Goal: Task Accomplishment & Management: Use online tool/utility

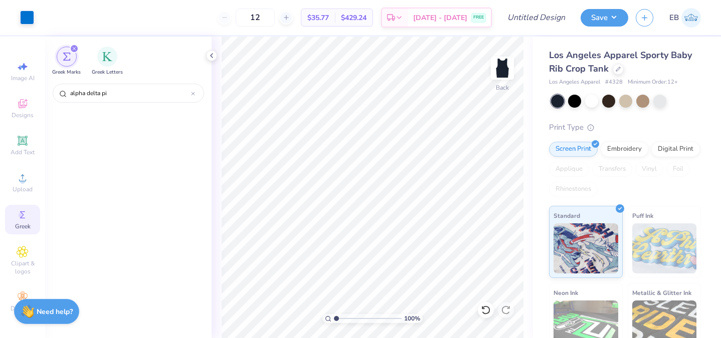
scroll to position [826, 0]
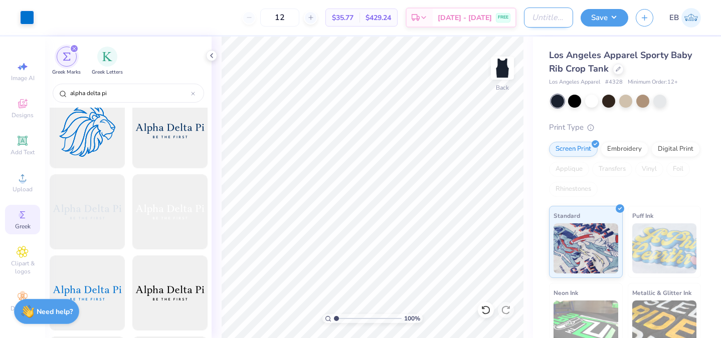
click at [540, 22] on input "Design Title" at bounding box center [548, 18] width 49 height 20
type input "TANK"
click at [609, 20] on button "Save" at bounding box center [604, 17] width 48 height 18
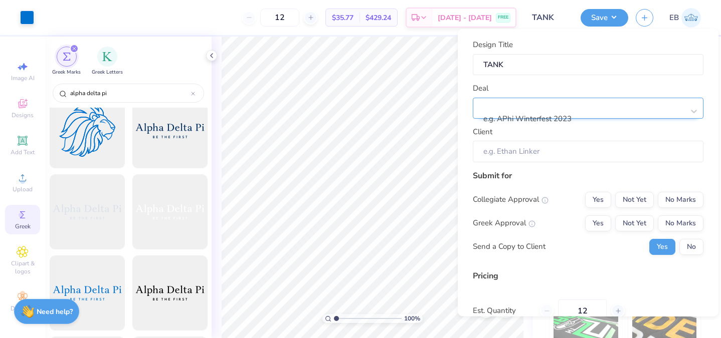
click at [563, 101] on div at bounding box center [583, 106] width 199 height 14
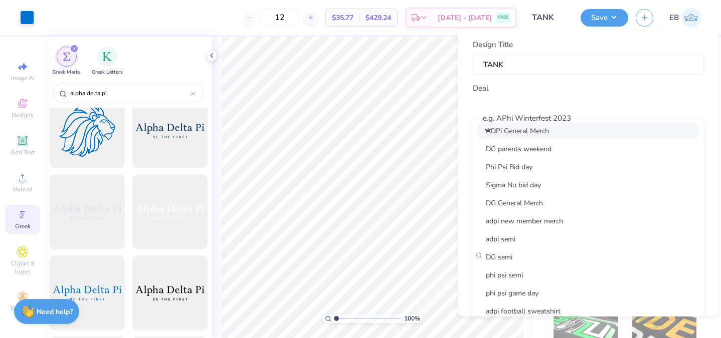
click at [543, 137] on div "ADPi General Merch" at bounding box center [588, 130] width 223 height 17
type input "Lily Downes"
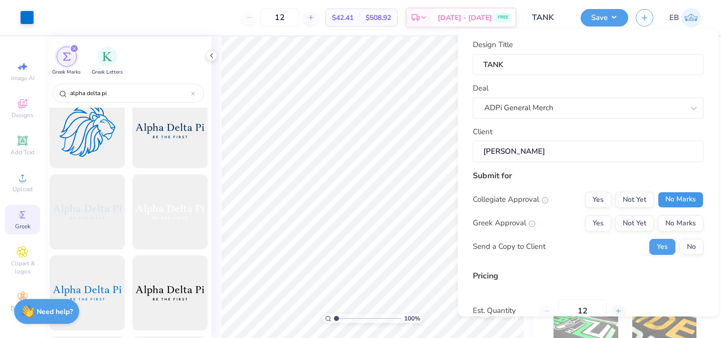
click at [665, 202] on button "No Marks" at bounding box center [680, 199] width 46 height 16
click at [601, 224] on button "Yes" at bounding box center [598, 223] width 26 height 16
type input "$42.41"
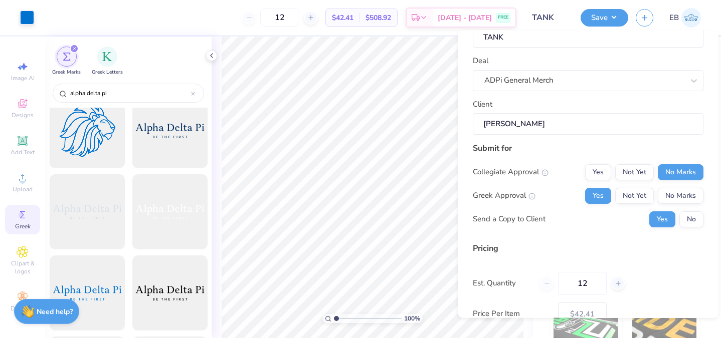
scroll to position [94, 0]
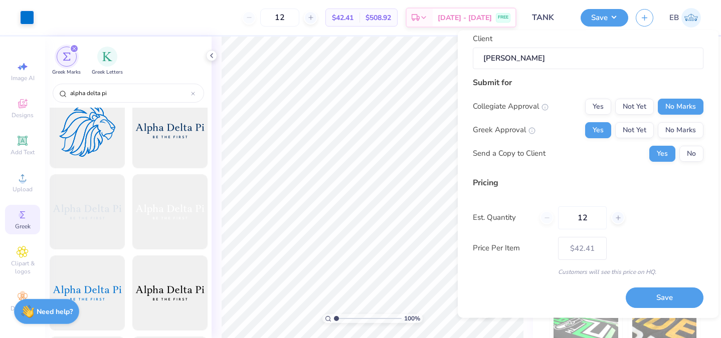
click at [620, 210] on div "12" at bounding box center [582, 217] width 85 height 23
click at [613, 217] on div at bounding box center [618, 218] width 14 height 14
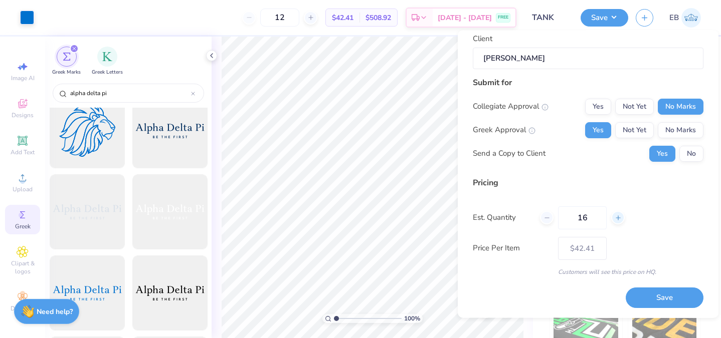
click at [613, 217] on div at bounding box center [618, 218] width 14 height 14
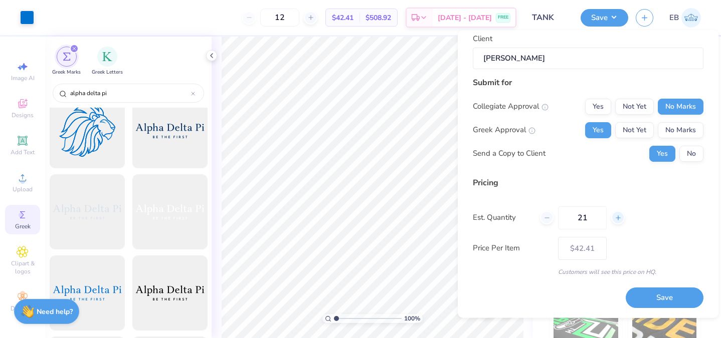
click at [613, 217] on div at bounding box center [618, 218] width 14 height 14
type input "22"
type input "– –"
click at [613, 217] on div at bounding box center [618, 218] width 14 height 14
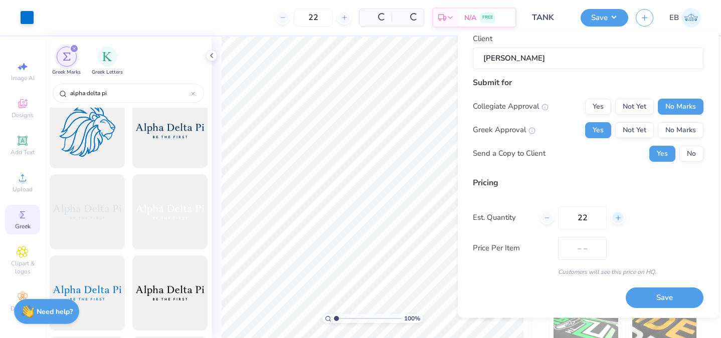
type input "23"
type input "$36.29"
type input "23"
type input "– –"
click at [613, 217] on div at bounding box center [618, 218] width 14 height 14
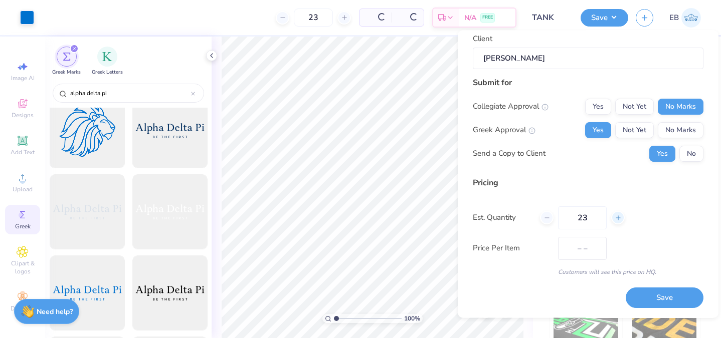
type input "24"
type input "$36.10"
type input "24"
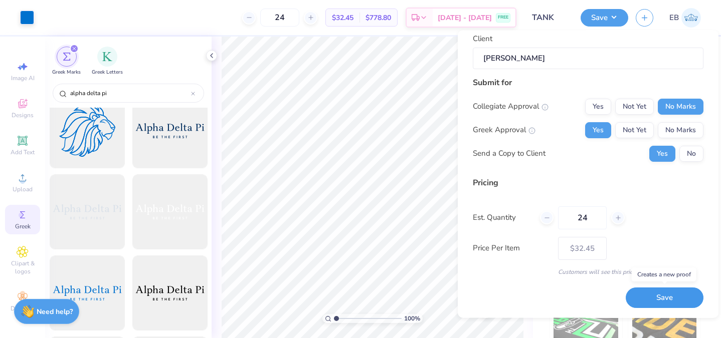
click at [657, 291] on button "Save" at bounding box center [664, 298] width 78 height 21
type input "– –"
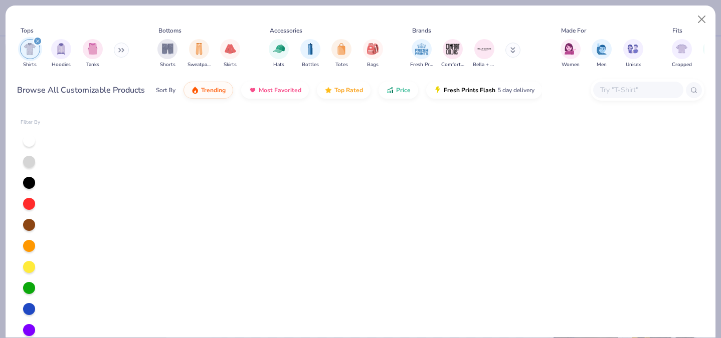
scroll to position [10, 0]
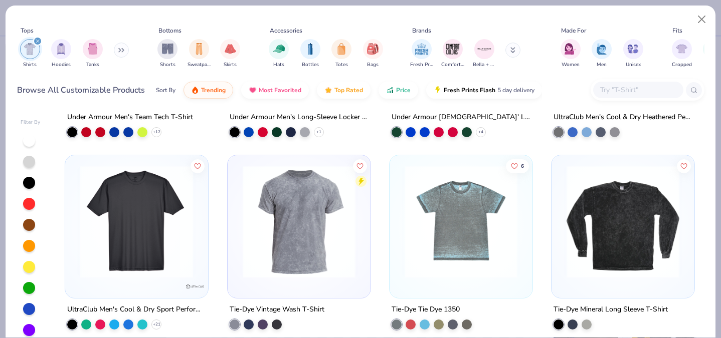
click at [38, 40] on icon "filter for Shirts" at bounding box center [38, 41] width 4 height 4
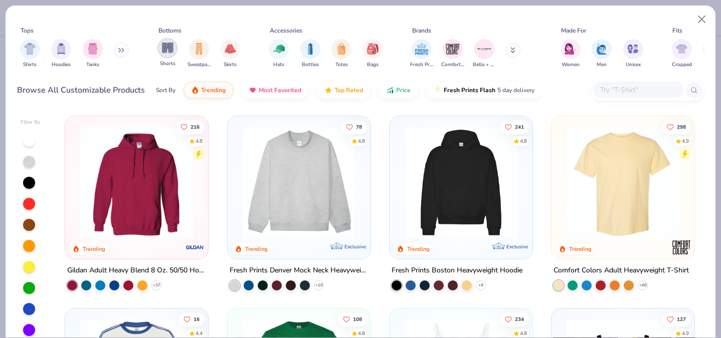
click at [170, 51] on img "filter for Shorts" at bounding box center [168, 48] width 12 height 12
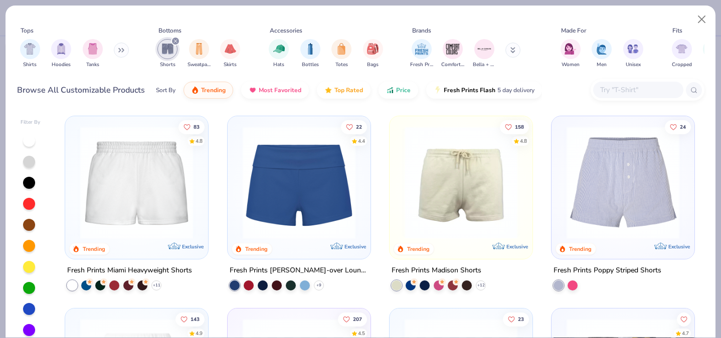
scroll to position [30, 0]
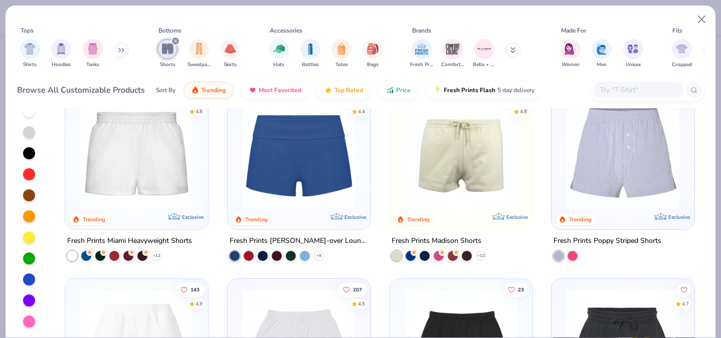
click at [28, 279] on div at bounding box center [29, 280] width 12 height 12
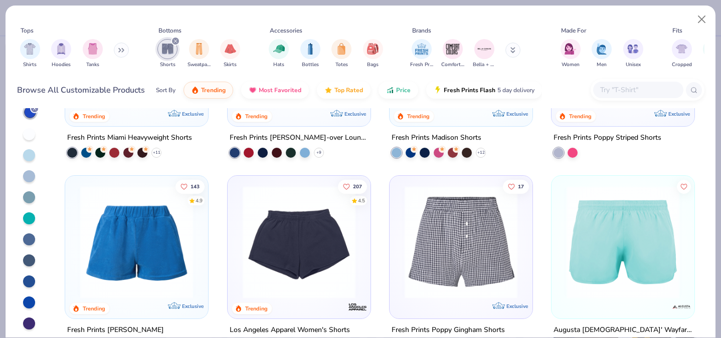
scroll to position [120, 0]
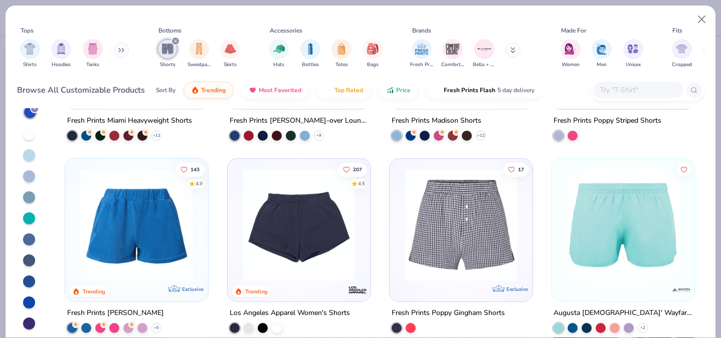
click at [299, 209] on img at bounding box center [299, 225] width 123 height 113
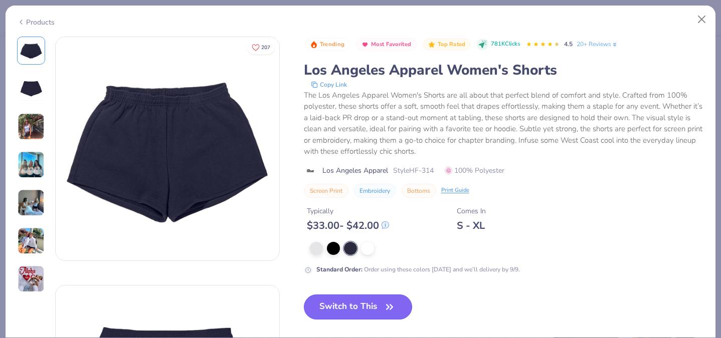
click at [361, 303] on button "Switch to This" at bounding box center [358, 307] width 109 height 25
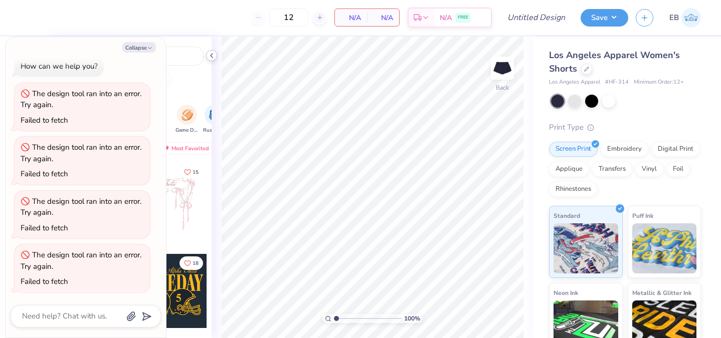
click at [207, 56] on icon at bounding box center [211, 56] width 8 height 8
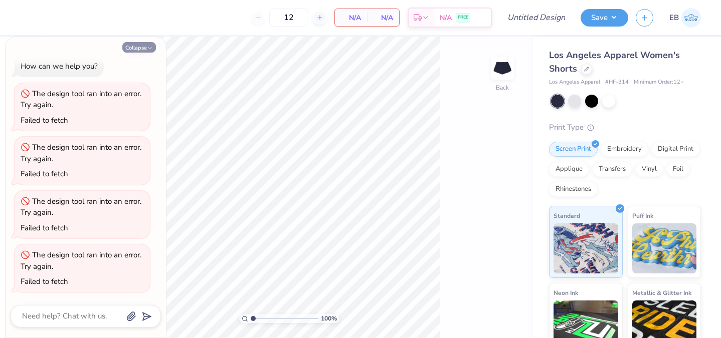
click at [151, 51] on icon "button" at bounding box center [150, 48] width 6 height 6
type textarea "x"
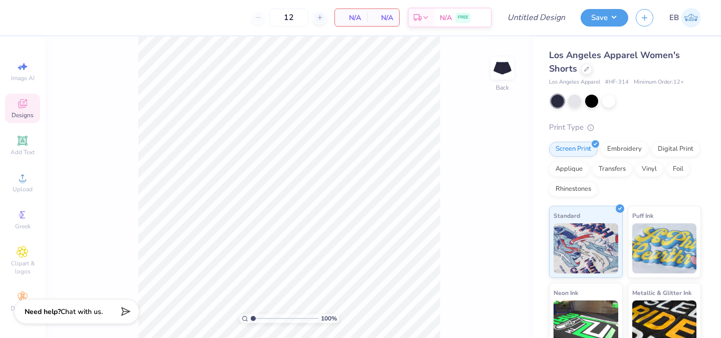
click at [24, 101] on icon at bounding box center [22, 103] width 9 height 9
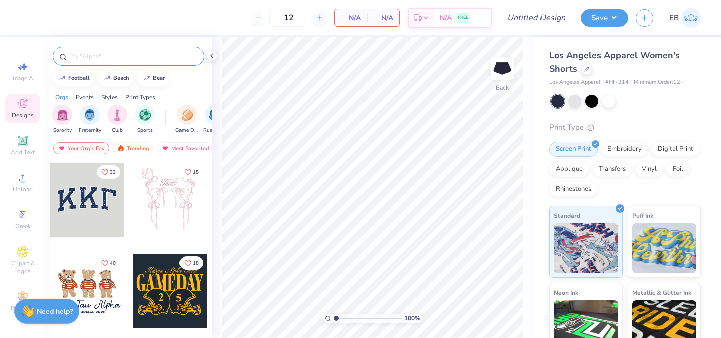
click at [111, 57] on input "text" at bounding box center [133, 56] width 128 height 10
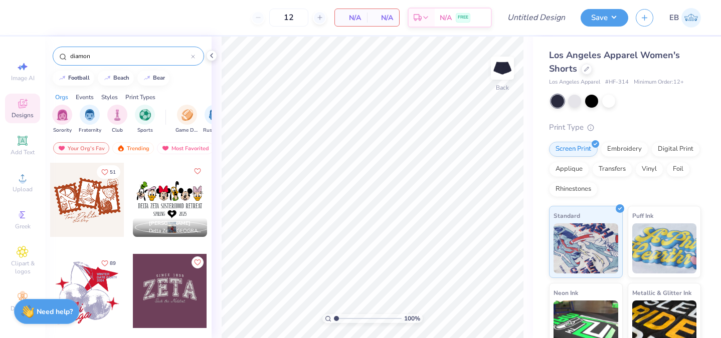
type input "diamond"
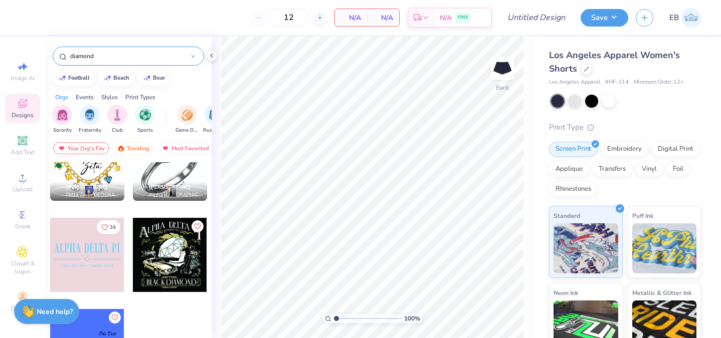
scroll to position [516, 0]
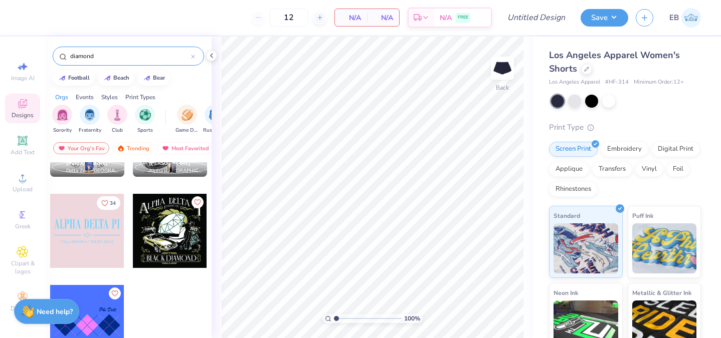
click at [192, 53] on div at bounding box center [193, 56] width 4 height 9
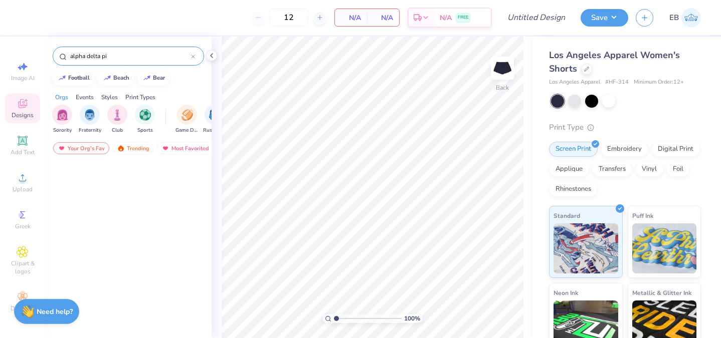
scroll to position [5360, 0]
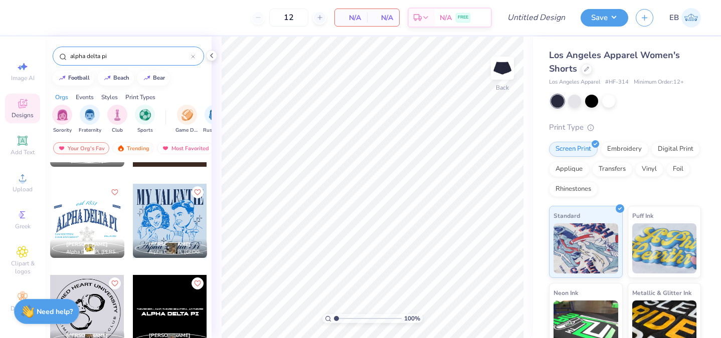
type input "alpha delta pi"
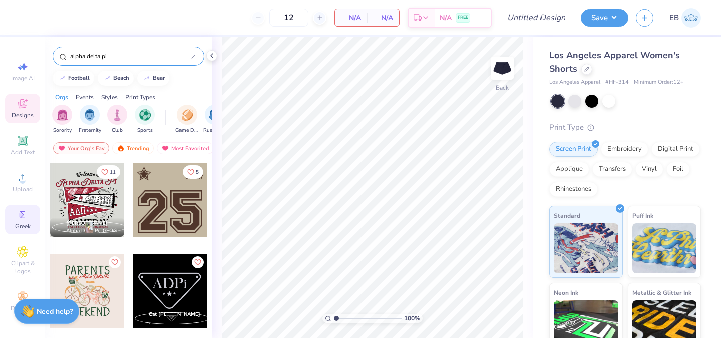
click at [14, 216] on div "Greek" at bounding box center [22, 220] width 35 height 30
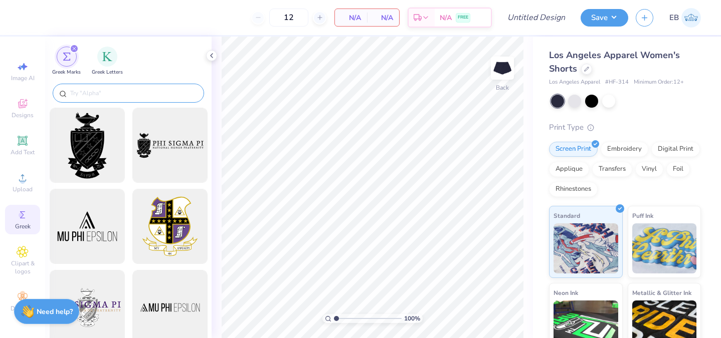
click at [109, 84] on div at bounding box center [128, 93] width 151 height 19
click at [108, 94] on input "text" at bounding box center [133, 93] width 128 height 10
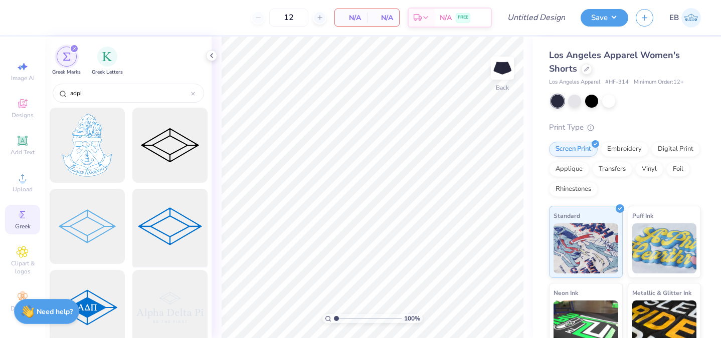
type input "adpi"
click at [158, 222] on div at bounding box center [169, 226] width 83 height 83
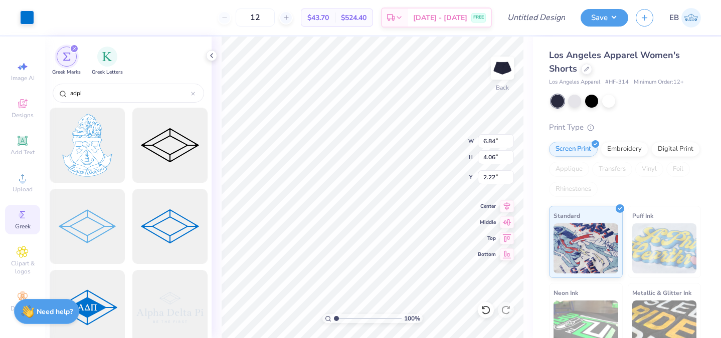
type input "6.84"
type input "4.06"
type input "2.22"
type input "3.07"
type input "1.82"
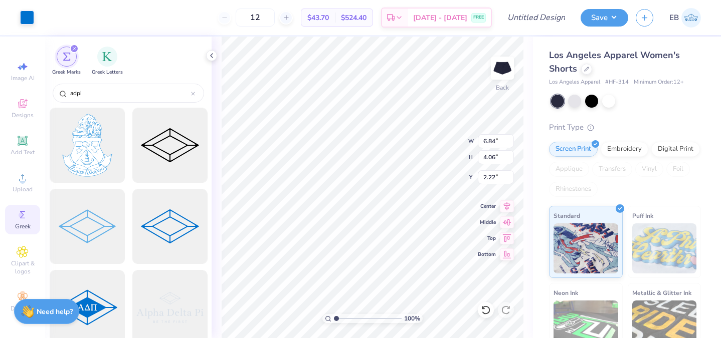
type input "1.49"
type input "2.91"
type input "1.73"
type input "5.37"
type input "3.29"
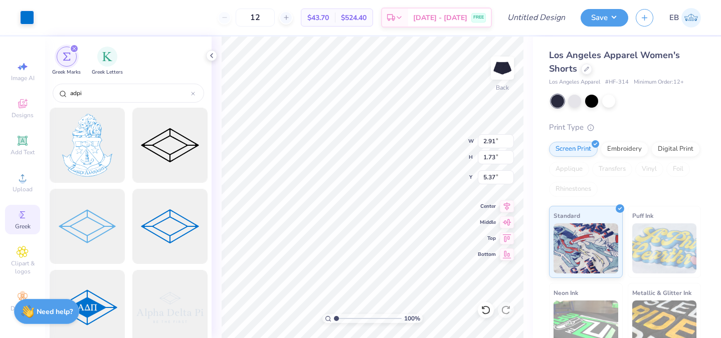
type input "1.95"
type input "5.26"
type input "2.98"
type input "1.77"
type input "5.35"
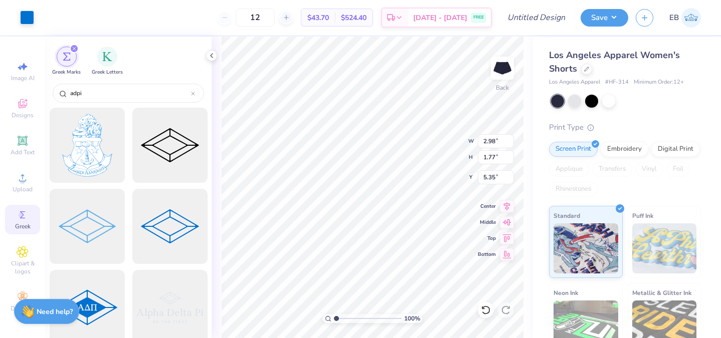
type input "5.17"
type input "2.95"
type input "1.75"
type input "5.24"
type input "3.03"
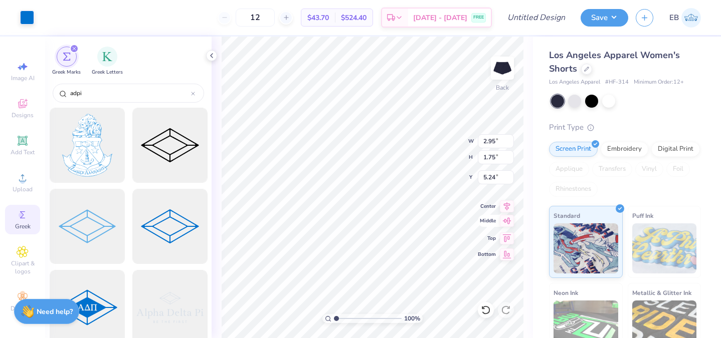
type input "1.79"
type input "5.21"
